Goal: Check status: Check status

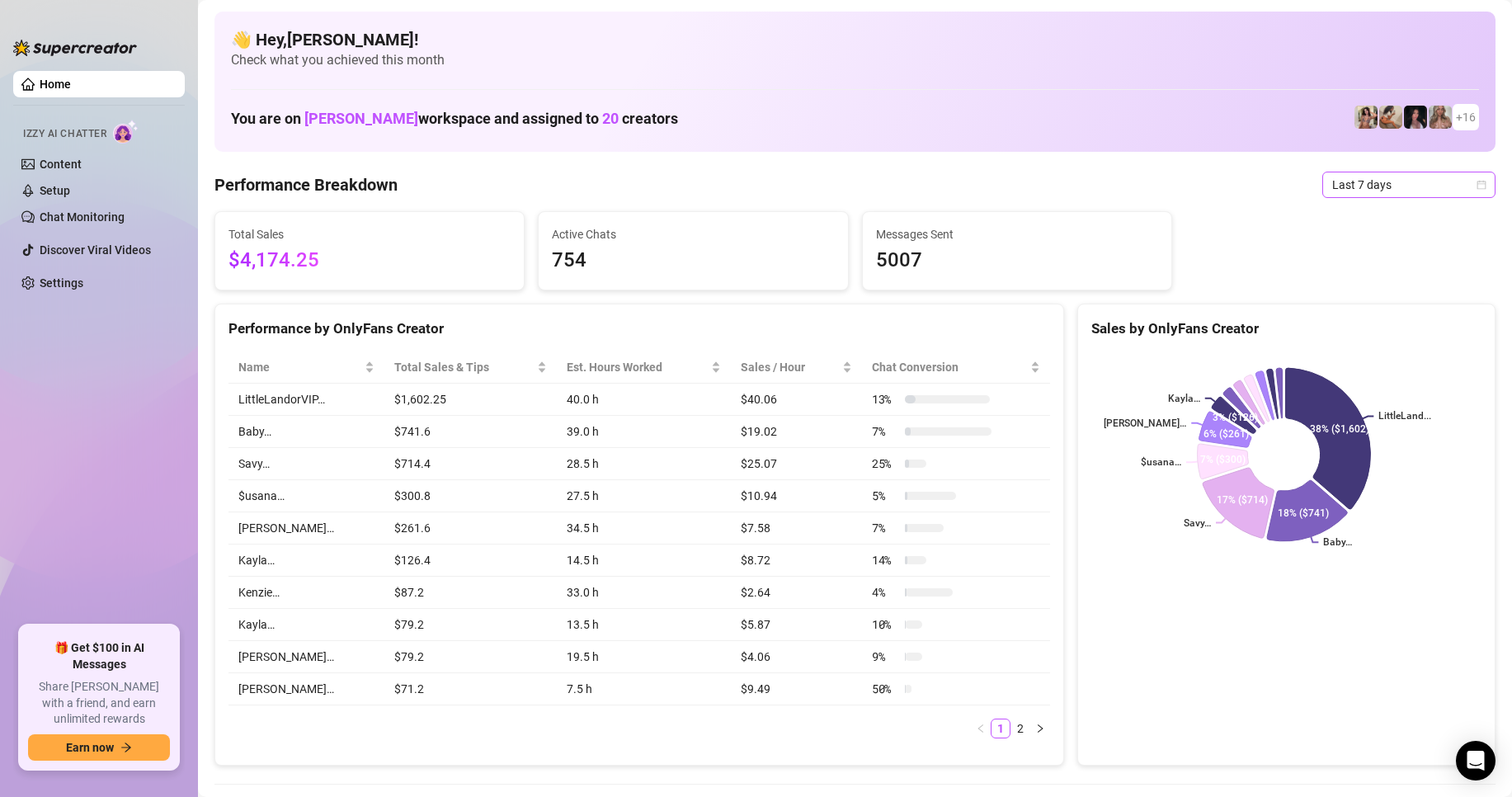
click at [1407, 187] on span "Last 7 days" at bounding box center [1409, 185] width 154 height 25
click at [1363, 320] on div "Custom date" at bounding box center [1395, 323] width 147 height 18
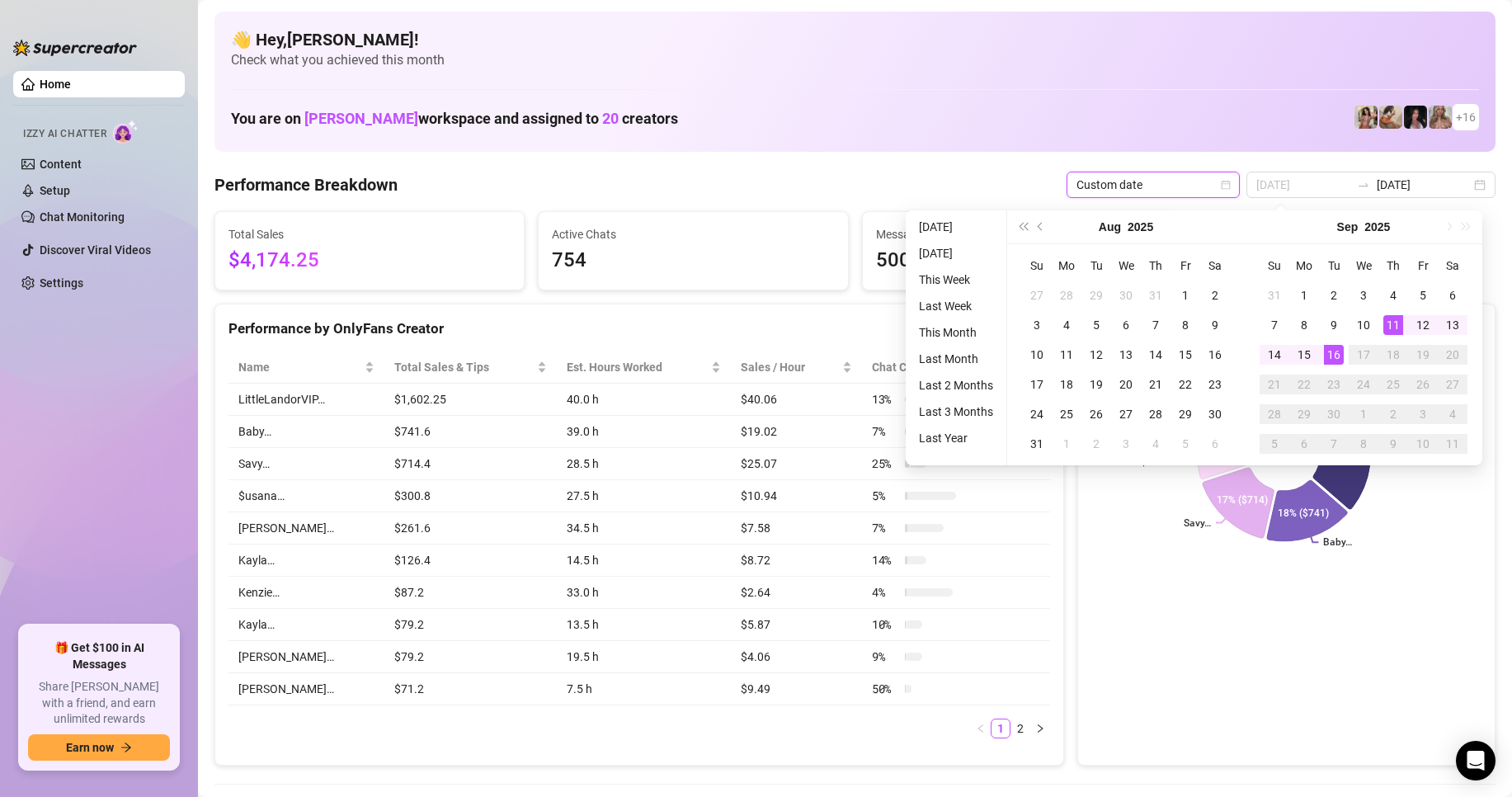
type input "[DATE]"
click at [1341, 357] on div "16" at bounding box center [1334, 355] width 20 height 20
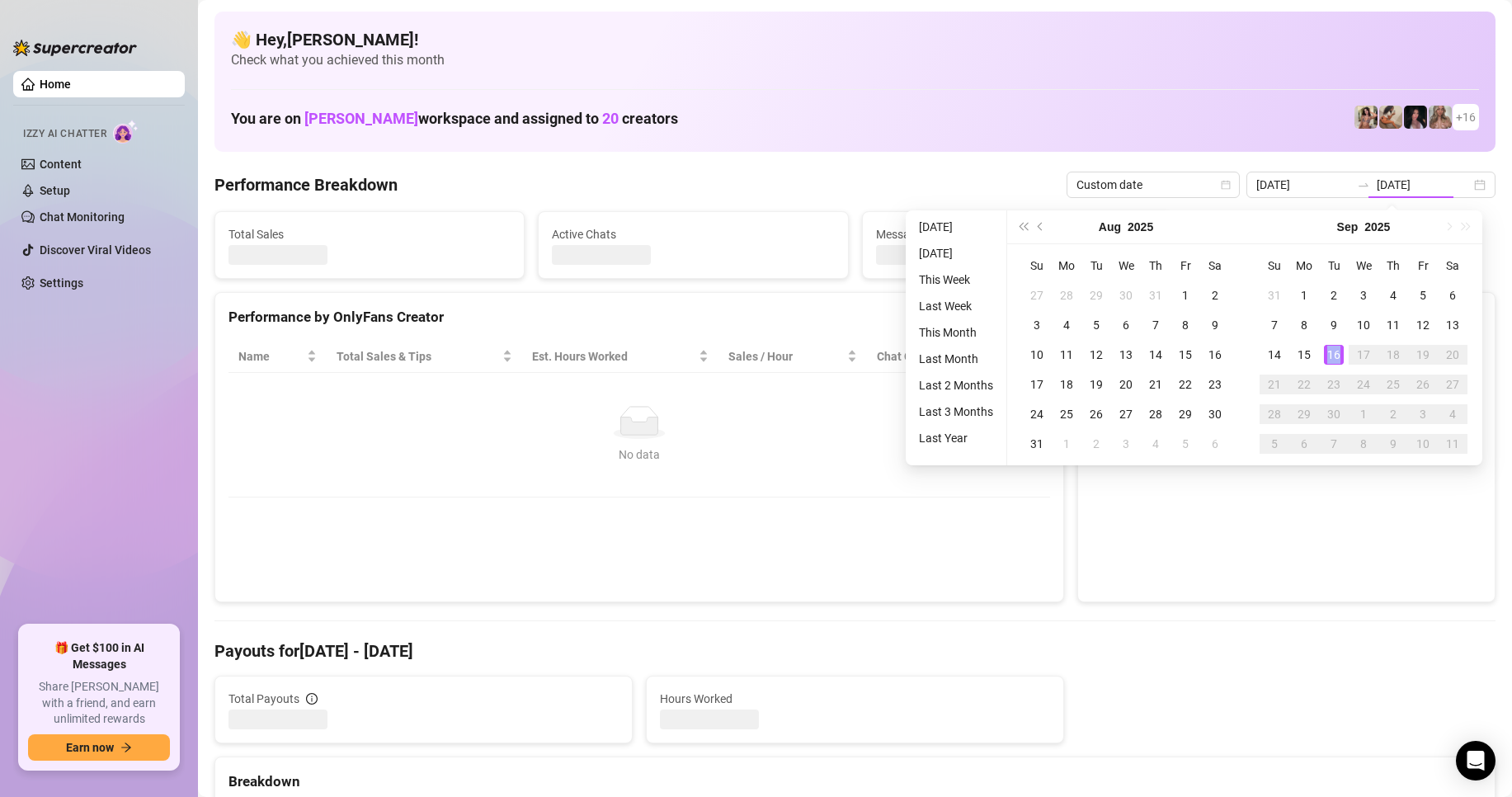
type input "[DATE]"
